Goal: Task Accomplishment & Management: Manage account settings

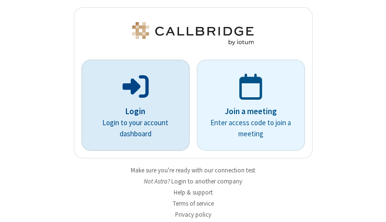
click at [132, 111] on p "Login" at bounding box center [135, 112] width 81 height 13
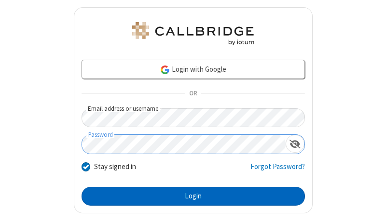
click at [189, 196] on button "Login" at bounding box center [193, 196] width 223 height 19
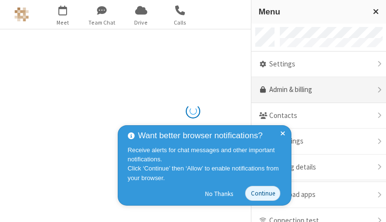
click at [315, 90] on link "Admin & billing" at bounding box center [318, 90] width 135 height 26
